Goal: Task Accomplishment & Management: Use online tool/utility

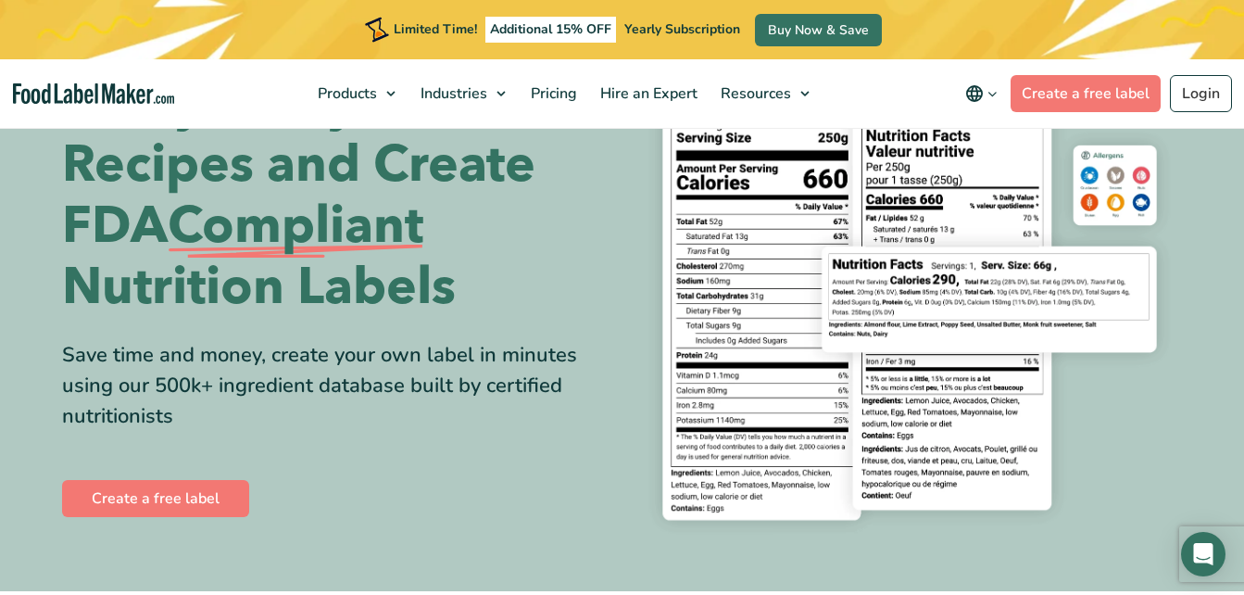
scroll to position [93, 0]
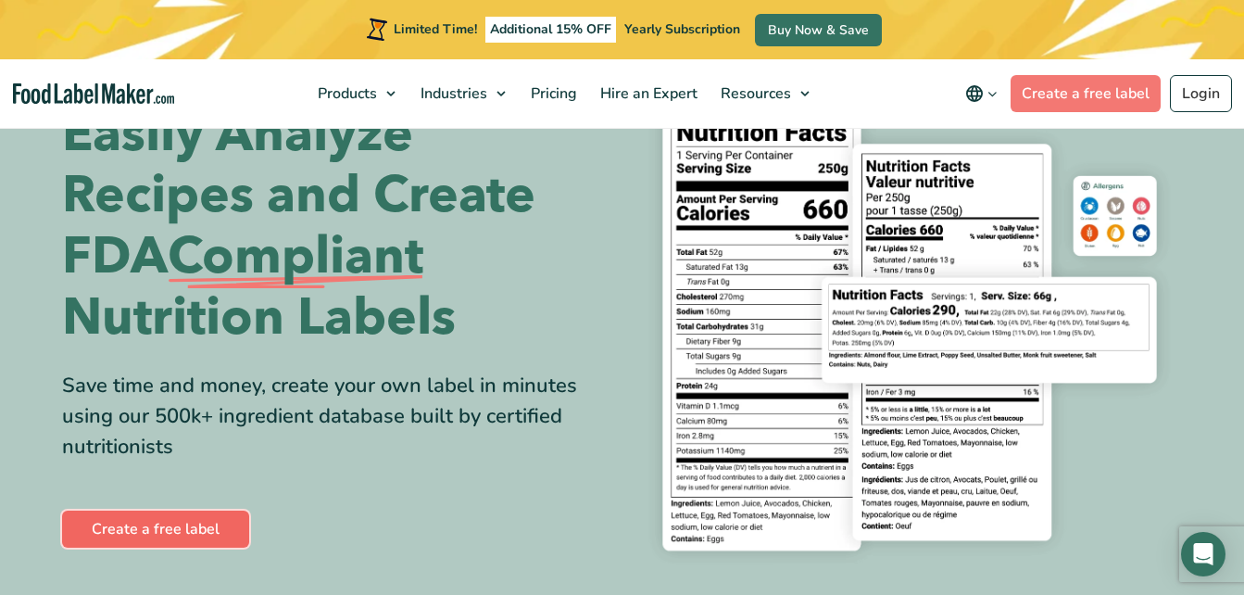
click at [180, 527] on link "Create a free label" at bounding box center [155, 528] width 187 height 37
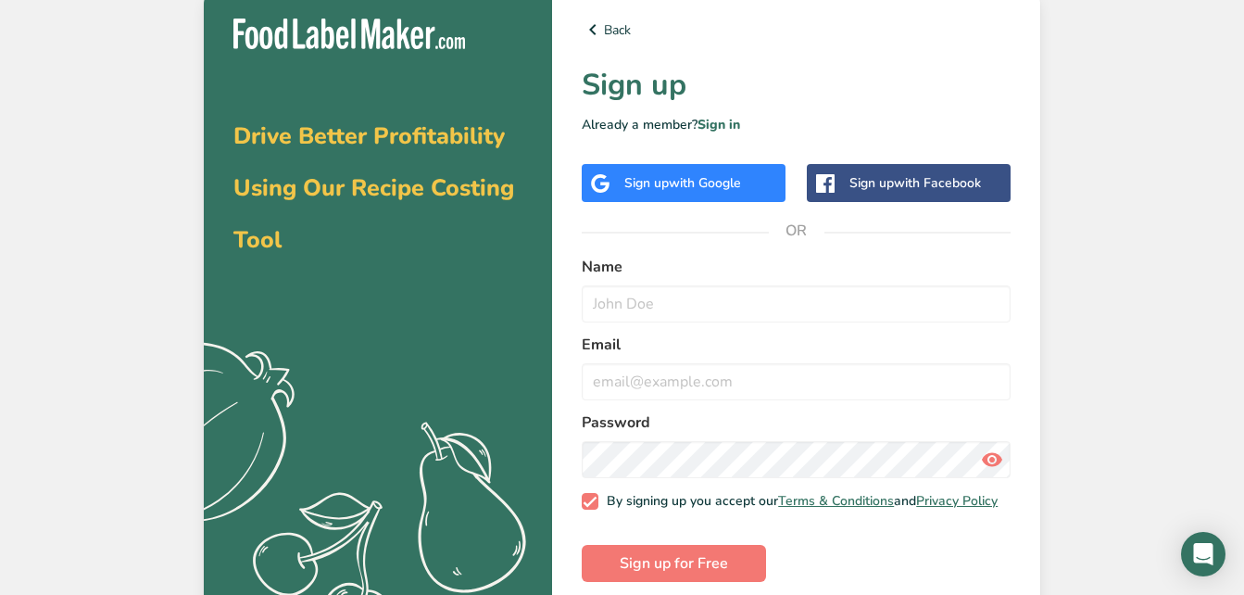
click at [847, 185] on div "Sign up with Facebook" at bounding box center [909, 183] width 204 height 38
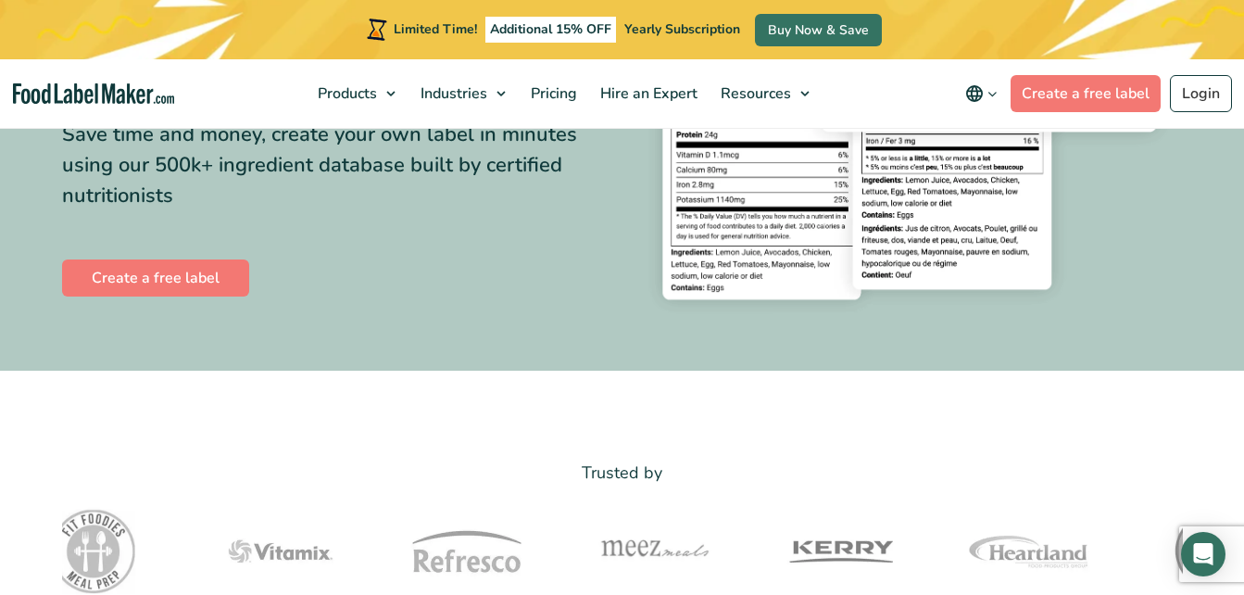
scroll to position [370, 0]
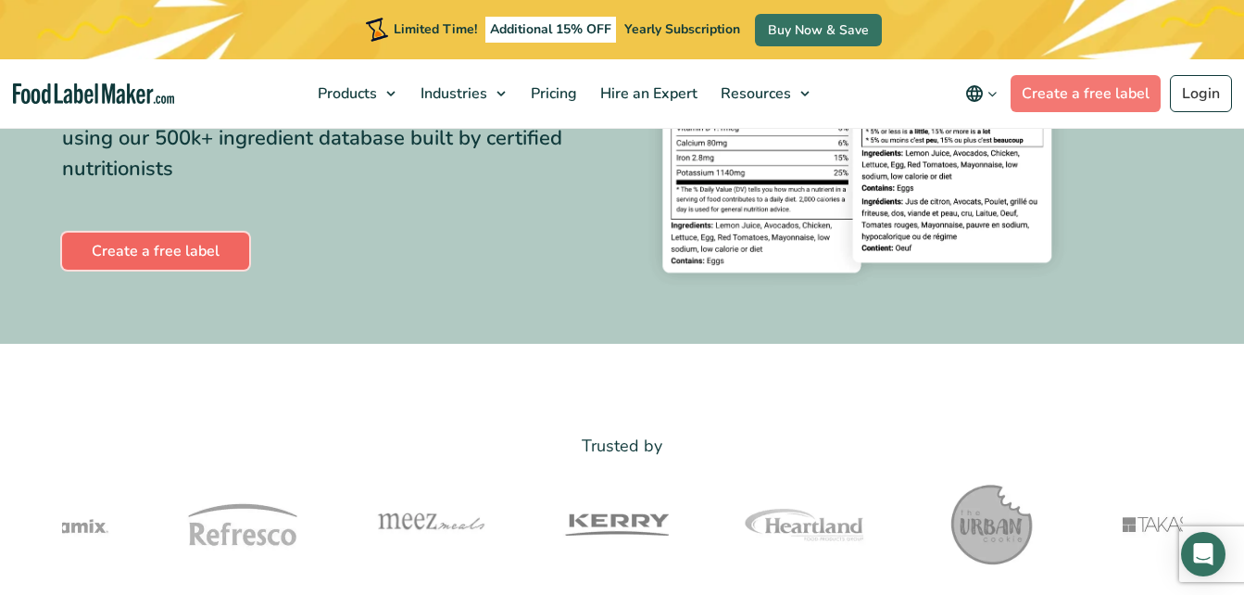
click at [147, 246] on link "Create a free label" at bounding box center [155, 250] width 187 height 37
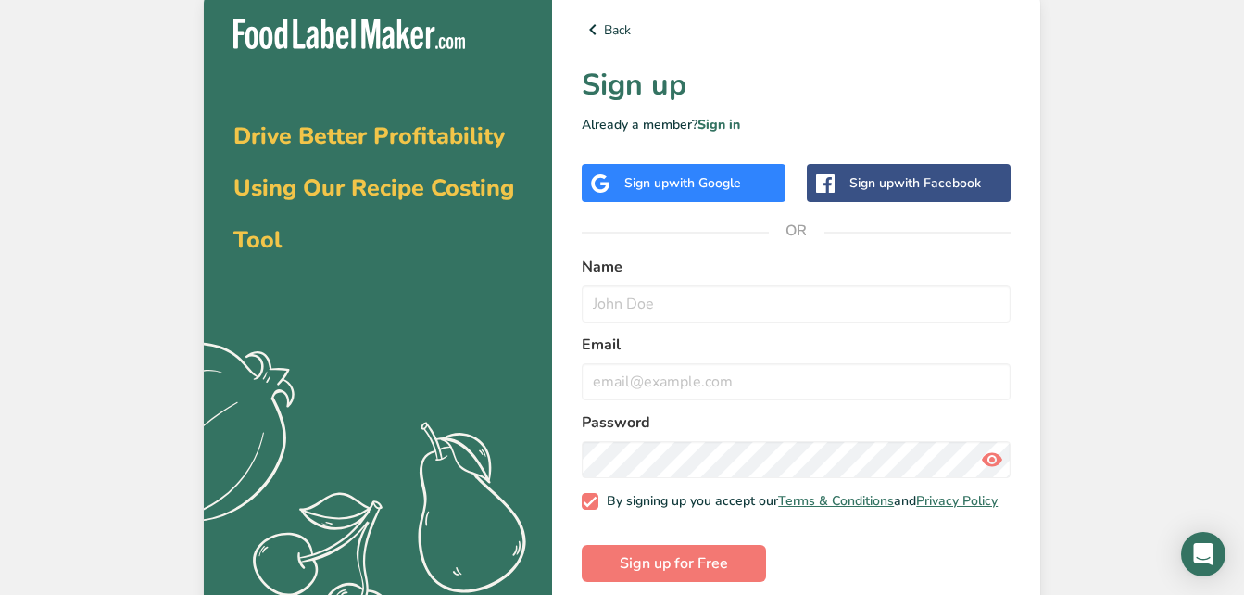
click at [668, 182] on div "Sign up with Google" at bounding box center [682, 182] width 117 height 19
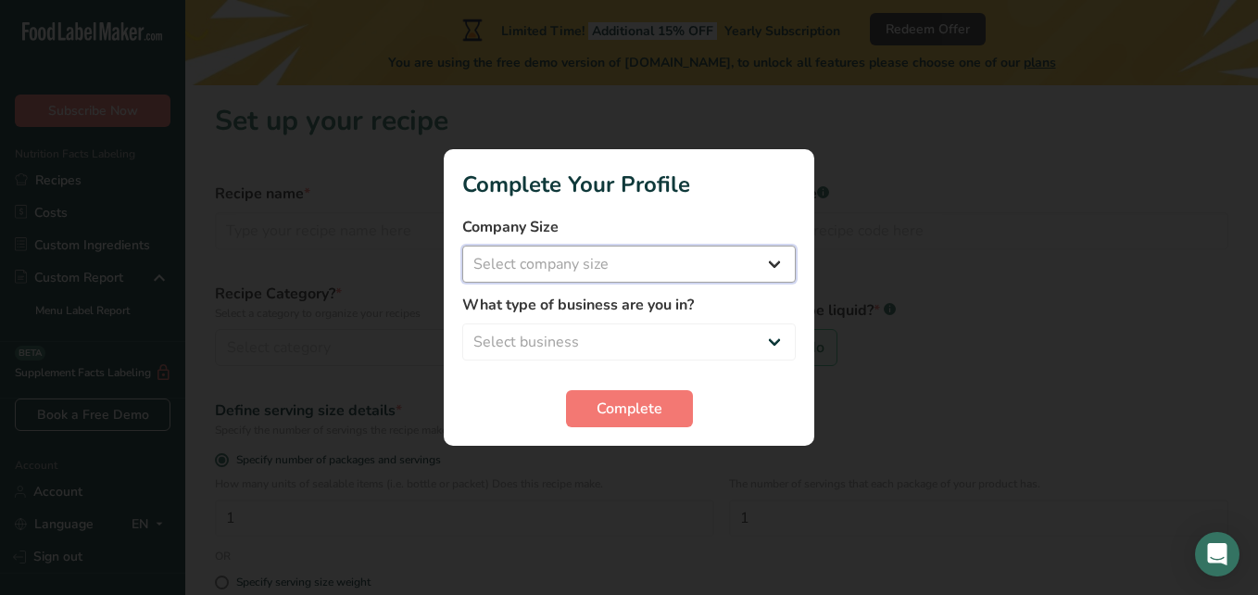
click at [669, 262] on select "Select company size Fewer than 10 Employees 10 to 50 Employees 51 to 500 Employ…" at bounding box center [628, 263] width 333 height 37
select select "1"
click at [462, 245] on select "Select company size Fewer than 10 Employees 10 to 50 Employees 51 to 500 Employ…" at bounding box center [628, 263] width 333 height 37
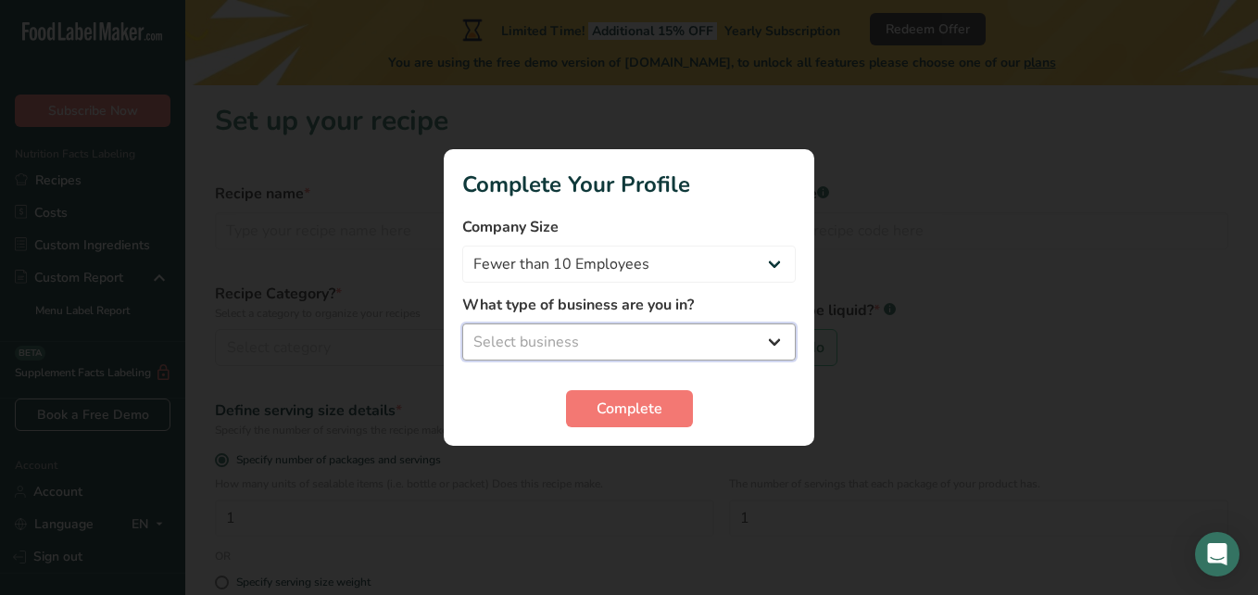
click at [596, 332] on select "Select business Packaged Food Manufacturer Restaurant & Cafe Bakery Meal Plans …" at bounding box center [628, 341] width 333 height 37
select select "1"
click at [462, 323] on select "Select business Packaged Food Manufacturer Restaurant & Cafe Bakery Meal Plans …" at bounding box center [628, 341] width 333 height 37
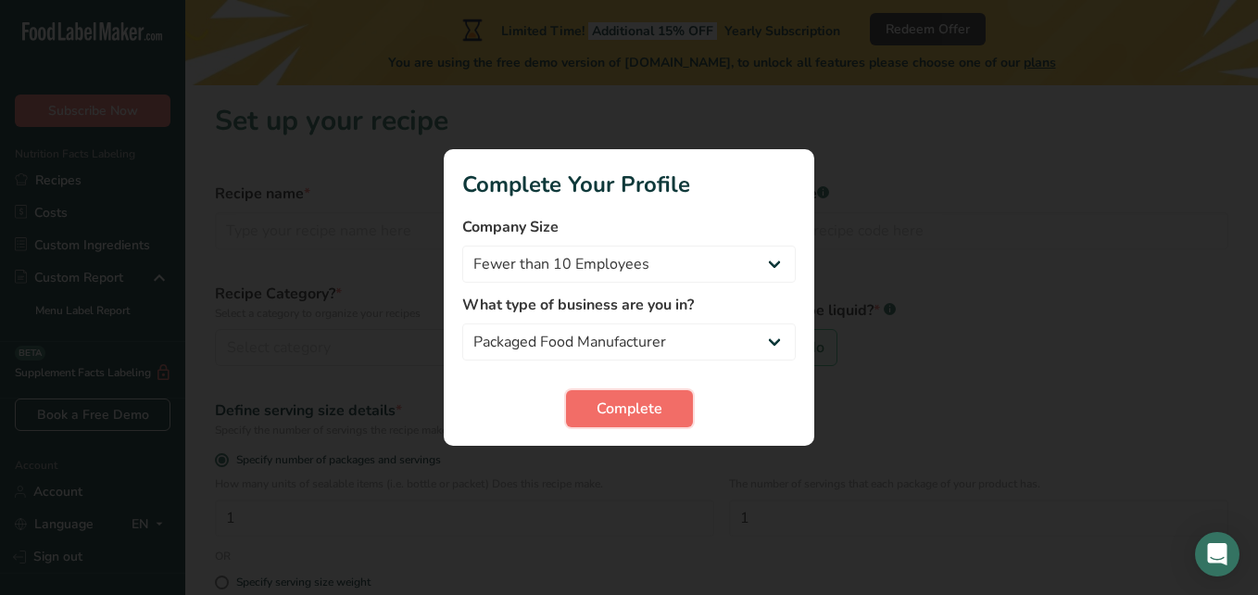
click at [622, 413] on span "Complete" at bounding box center [629, 408] width 66 height 22
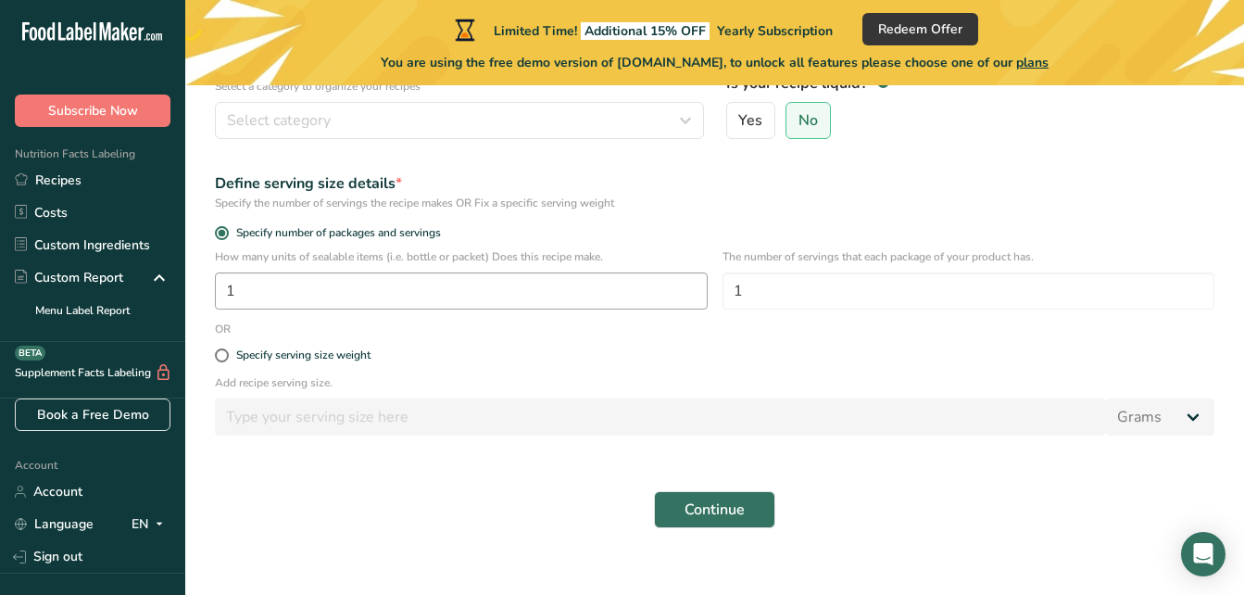
scroll to position [249, 0]
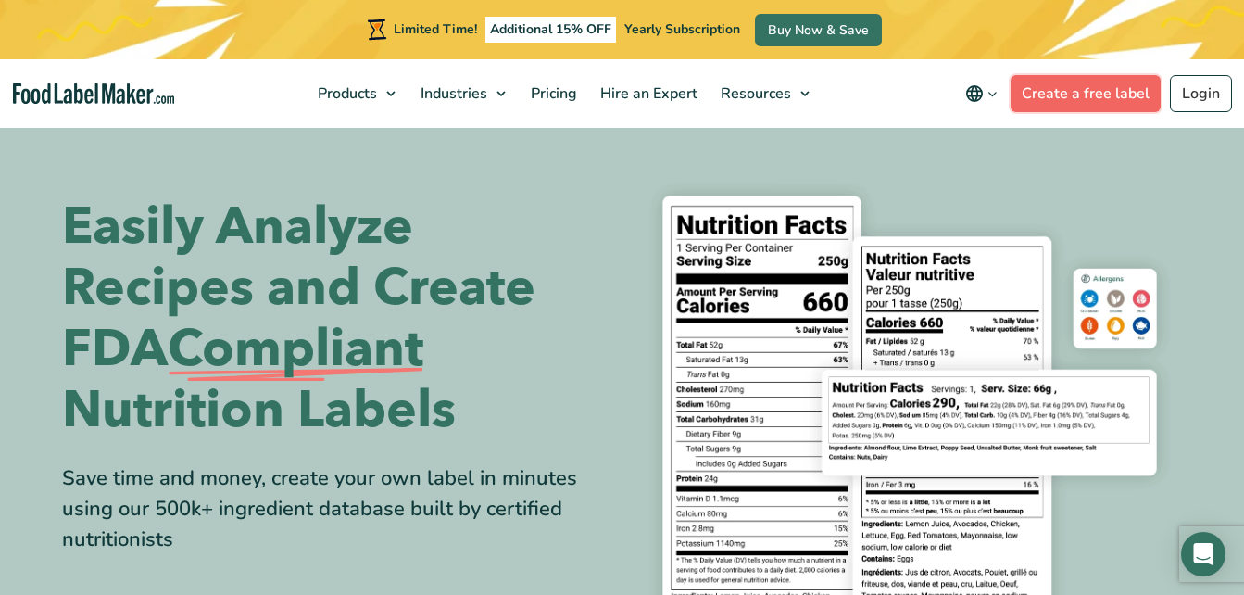
click at [1110, 87] on link "Create a free label" at bounding box center [1085, 93] width 150 height 37
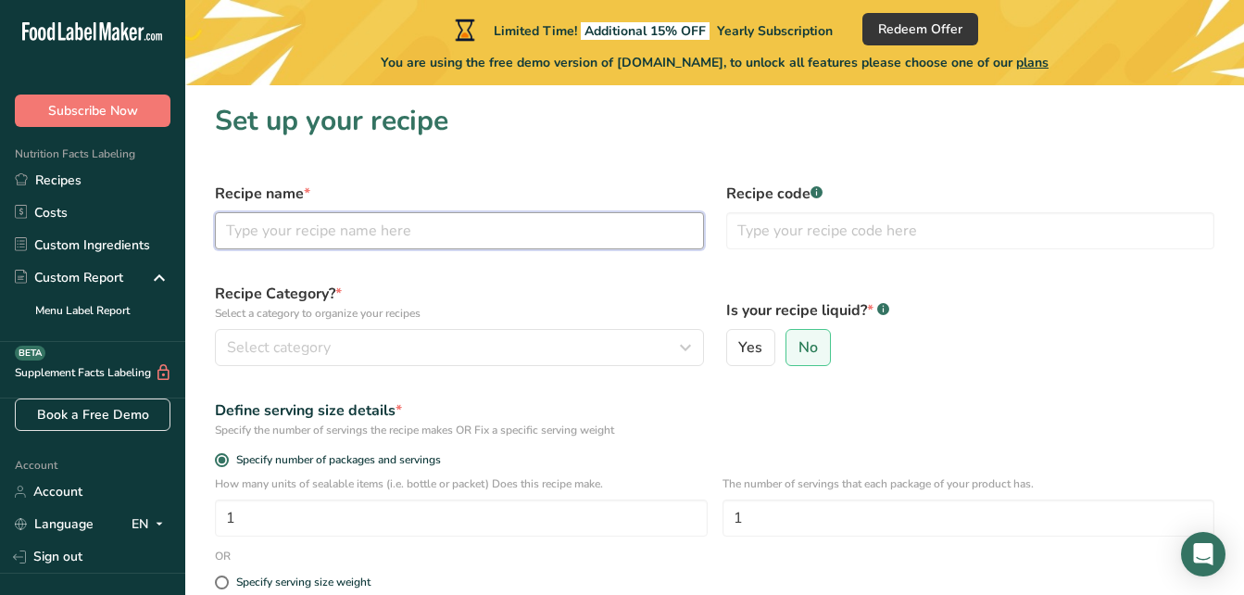
click at [310, 229] on input "text" at bounding box center [459, 230] width 489 height 37
paste input "A Cup of Coffee Cake"
type input "A Cup of Coffee Cake"
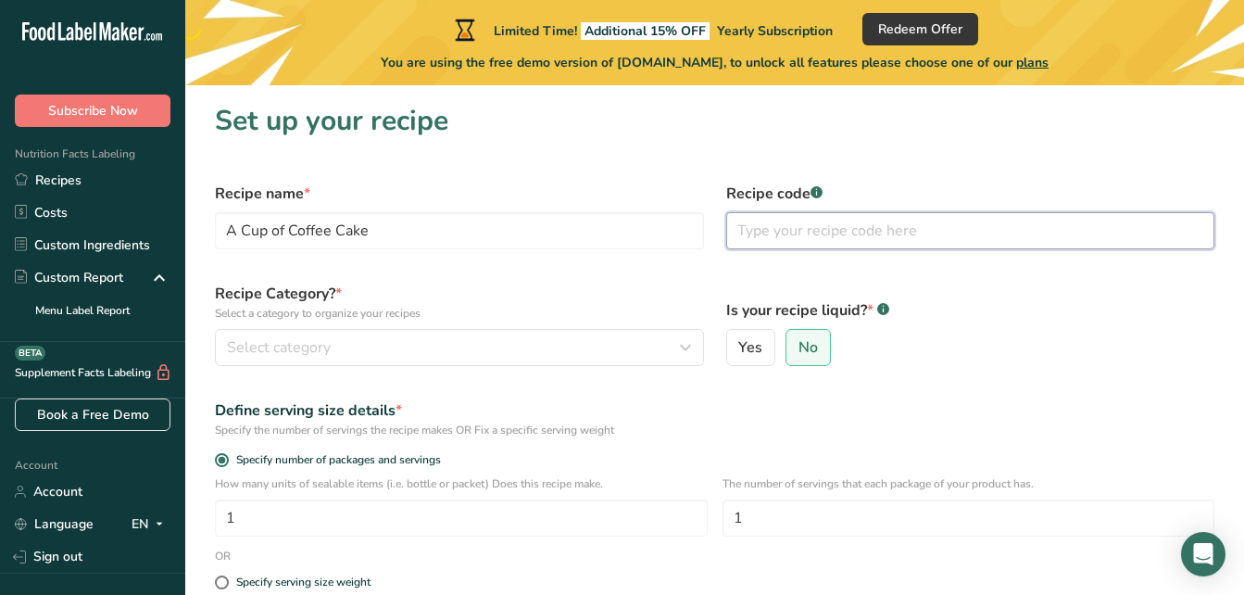
click at [803, 233] on input "text" at bounding box center [970, 230] width 489 height 37
type input "CUPCOFCKE"
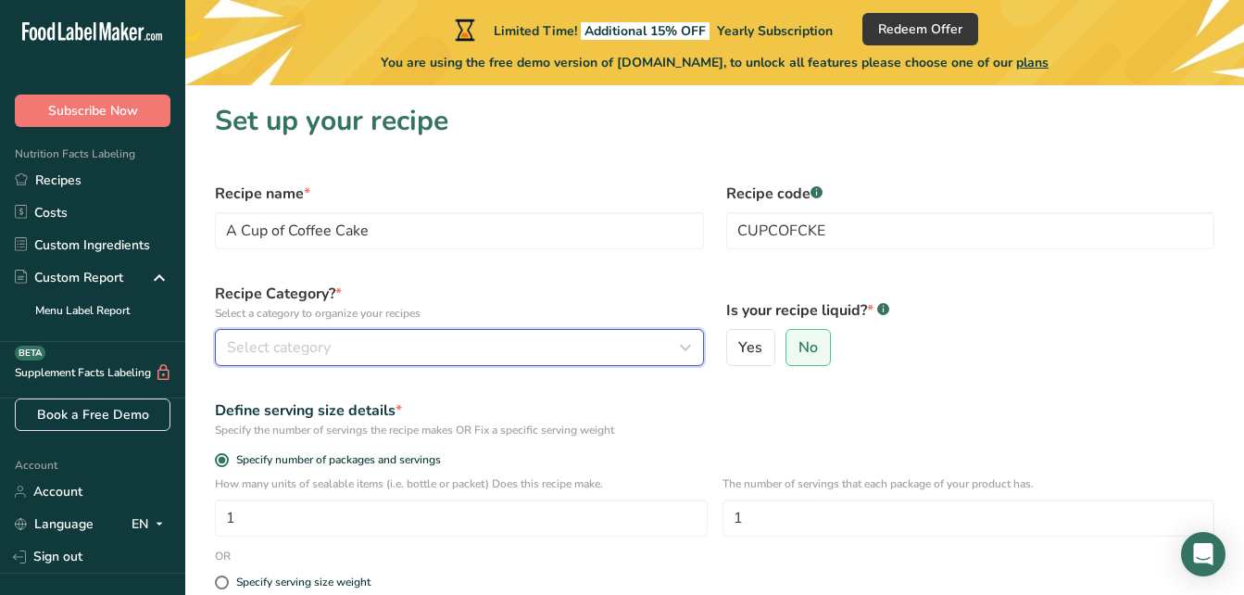
click at [398, 351] on div "Select category" at bounding box center [454, 347] width 454 height 22
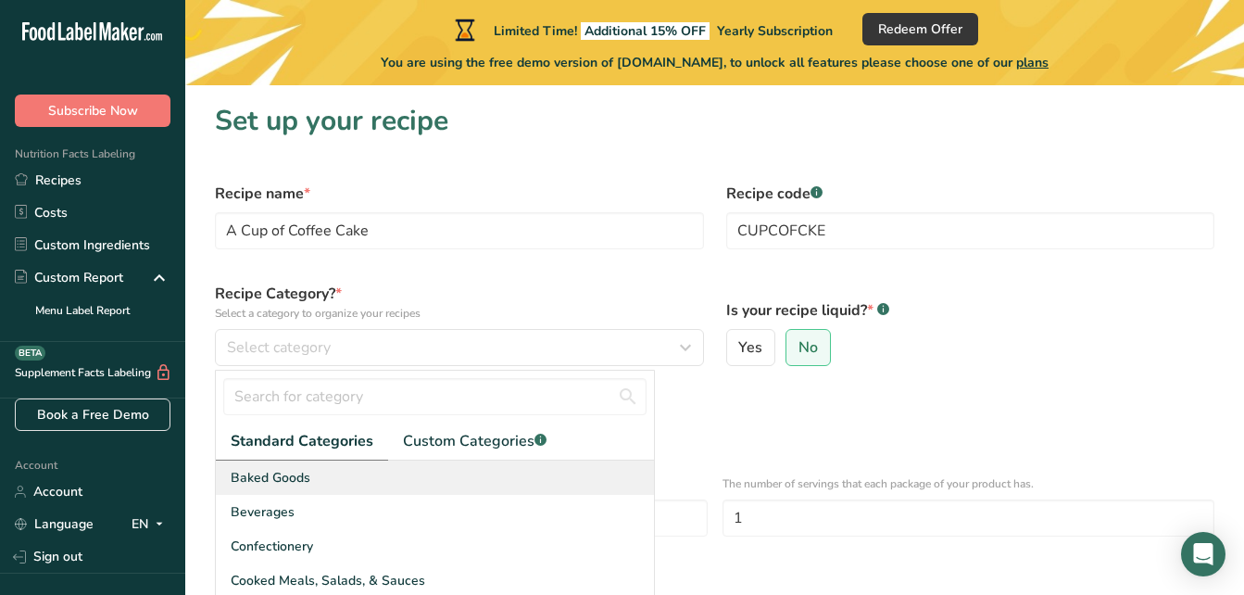
click at [318, 479] on div "Baked Goods" at bounding box center [435, 477] width 438 height 34
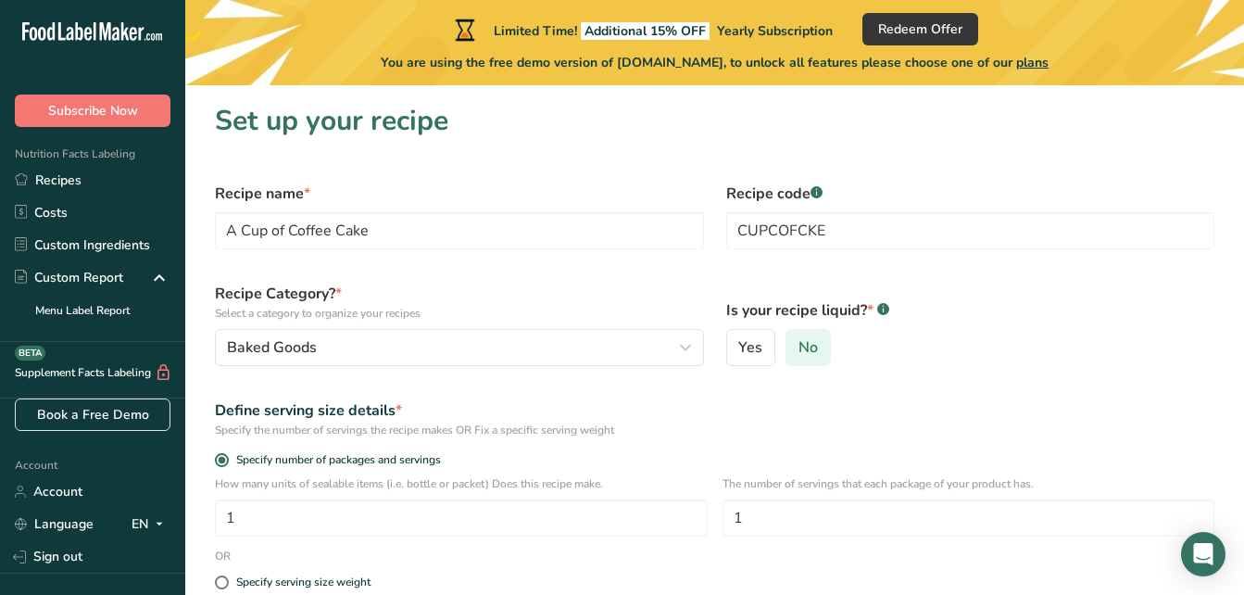
click at [811, 346] on span "No" at bounding box center [807, 347] width 19 height 19
click at [798, 346] on input "No" at bounding box center [792, 348] width 12 height 12
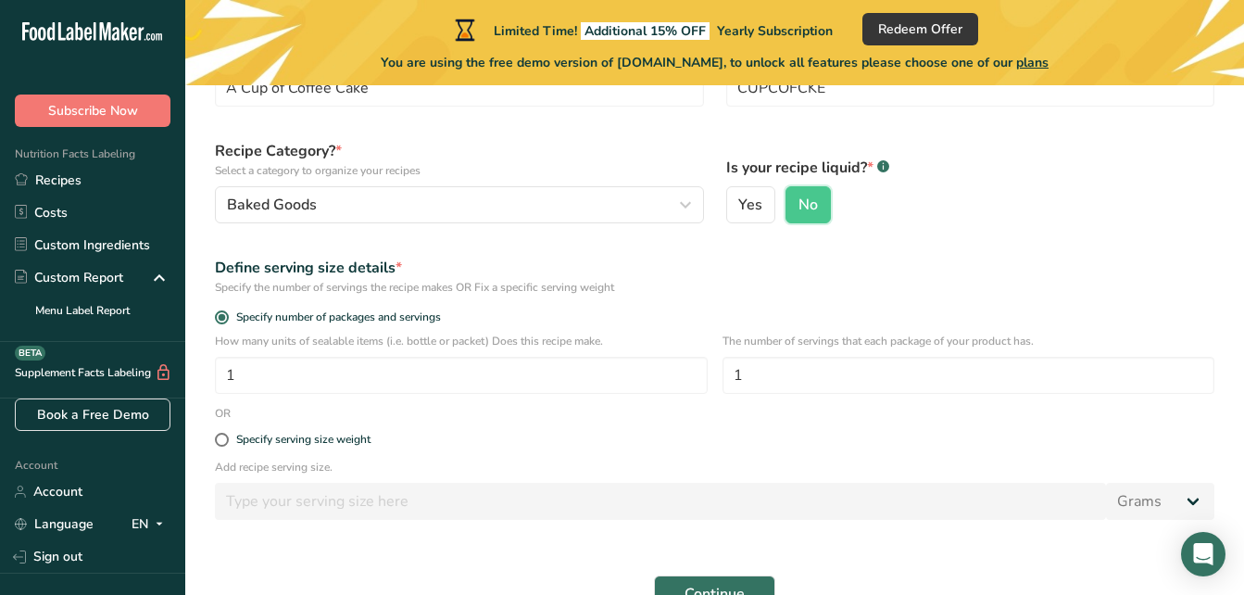
scroll to position [185, 0]
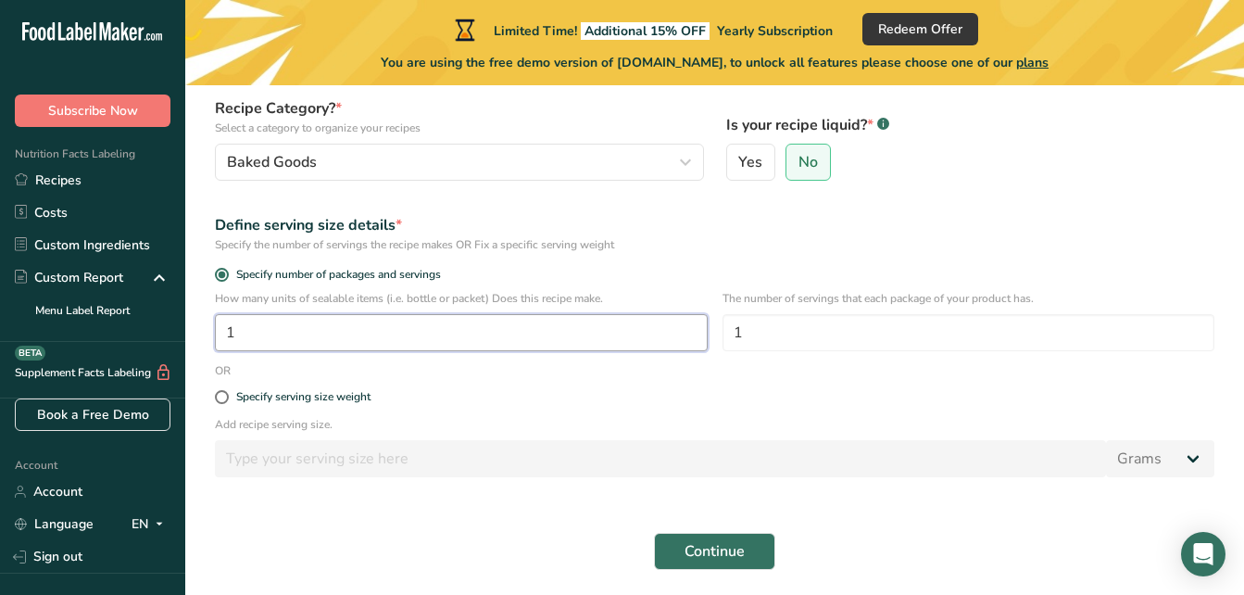
click at [508, 332] on input "1" at bounding box center [461, 332] width 493 height 37
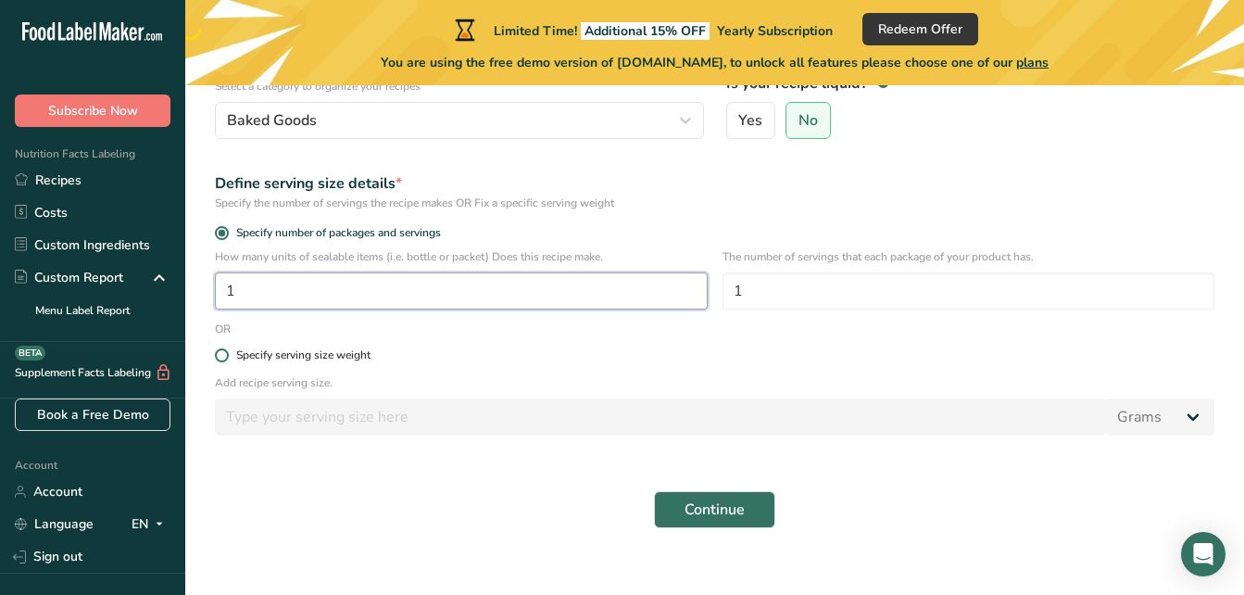
scroll to position [249, 0]
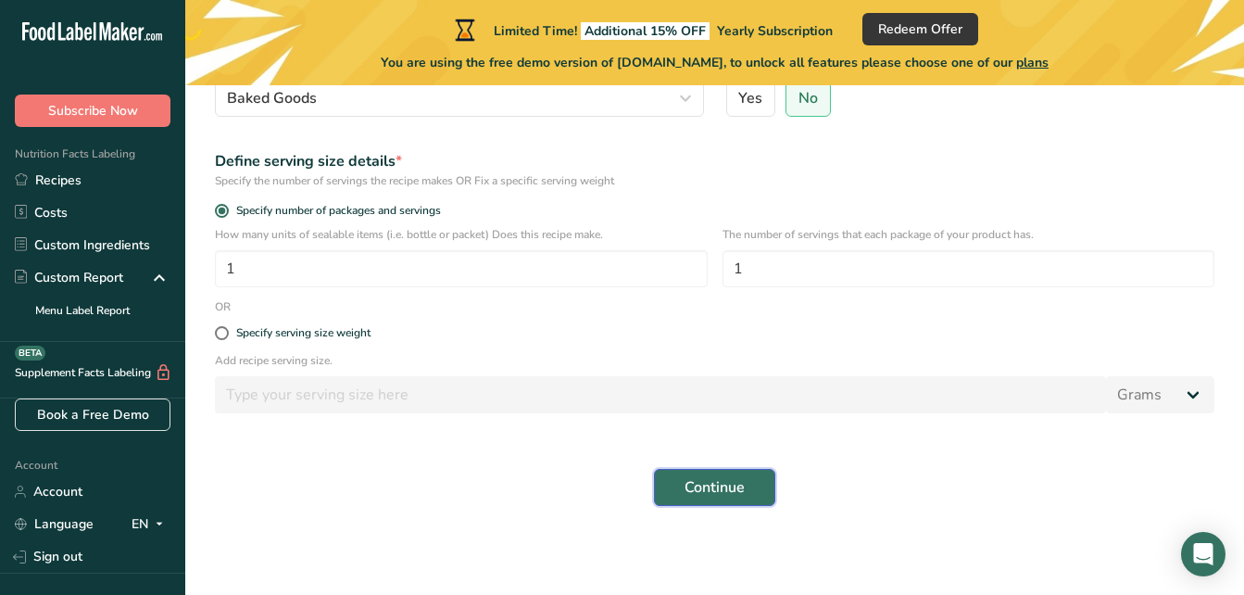
click at [712, 483] on span "Continue" at bounding box center [714, 487] width 60 height 22
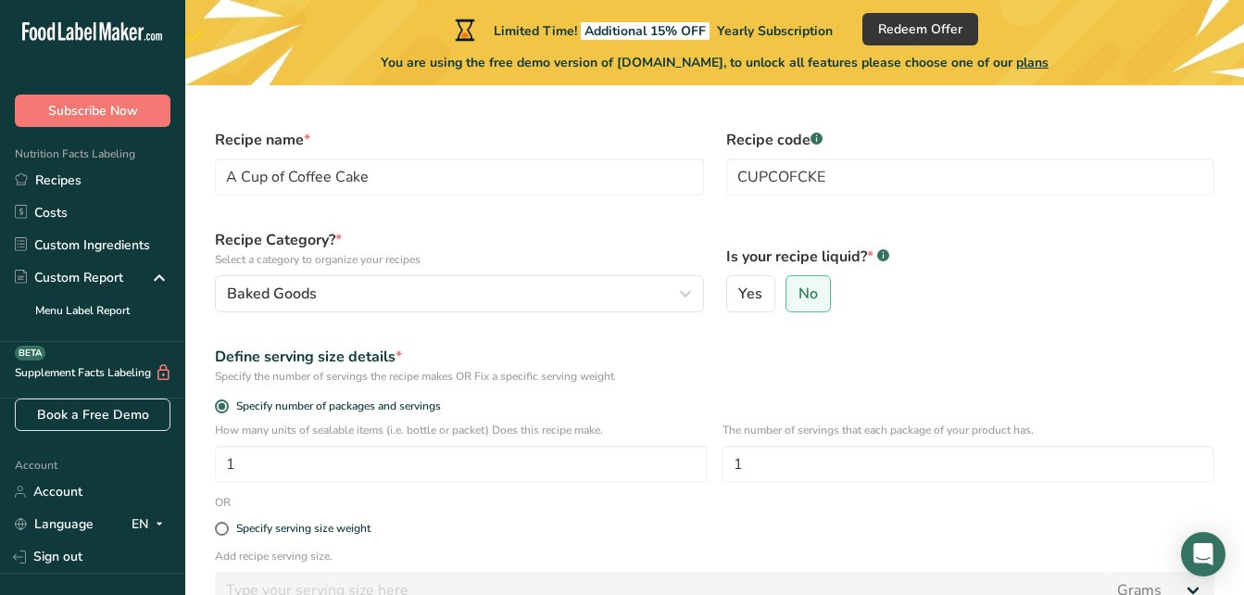
scroll to position [0, 0]
